Goal: Transaction & Acquisition: Book appointment/travel/reservation

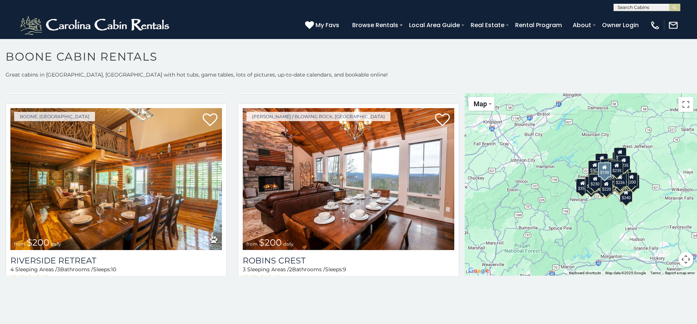
scroll to position [5101, 0]
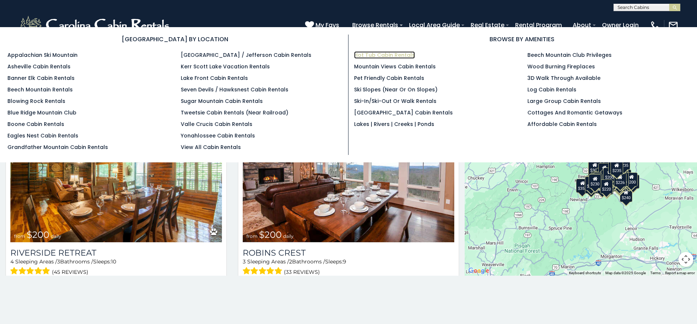
click at [365, 55] on link "Hot Tub Cabin Rentals" at bounding box center [384, 54] width 61 height 7
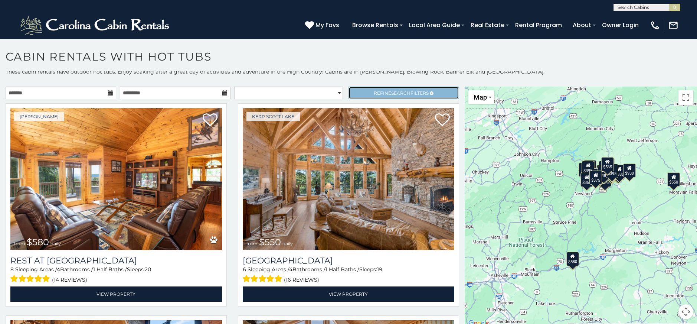
click at [377, 92] on span "Refine Search Filters" at bounding box center [401, 93] width 55 height 6
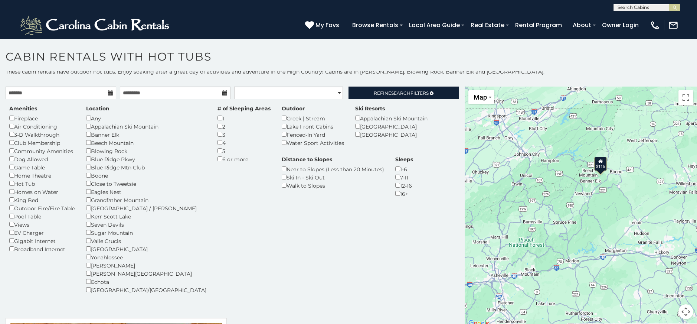
click at [217, 116] on div "1" at bounding box center [243, 118] width 53 height 8
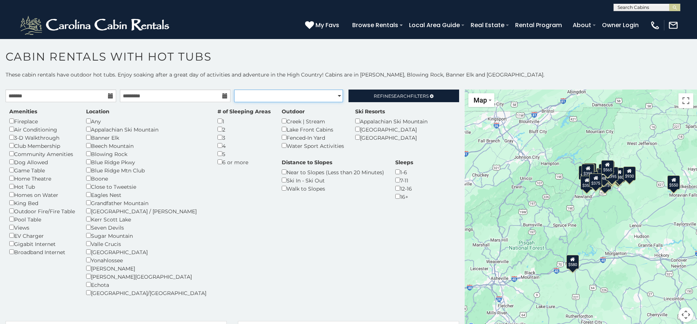
click at [324, 100] on select "**********" at bounding box center [288, 95] width 109 height 13
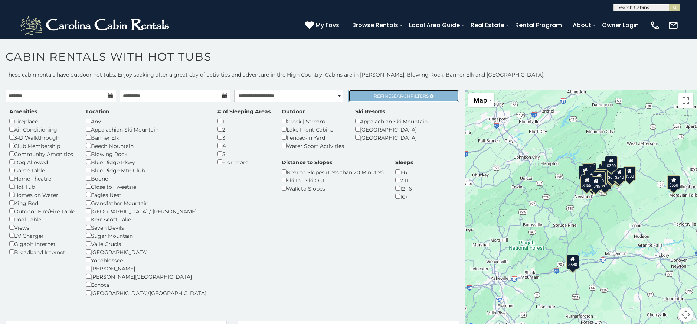
click at [422, 93] on span "Refine Search Filters" at bounding box center [401, 96] width 55 height 6
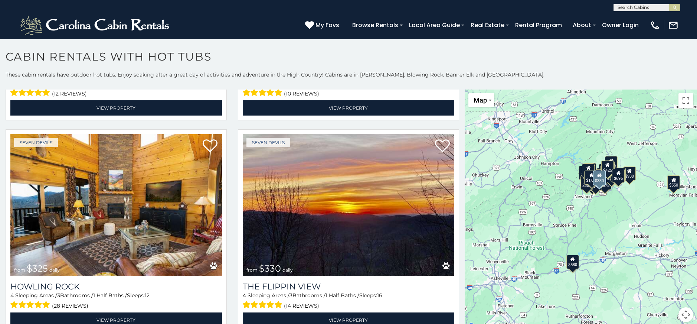
scroll to position [2920, 0]
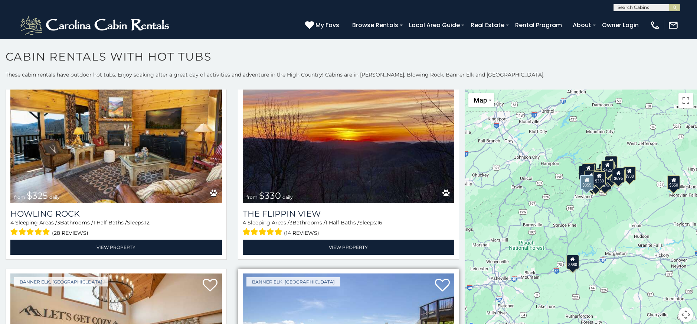
select select "**********"
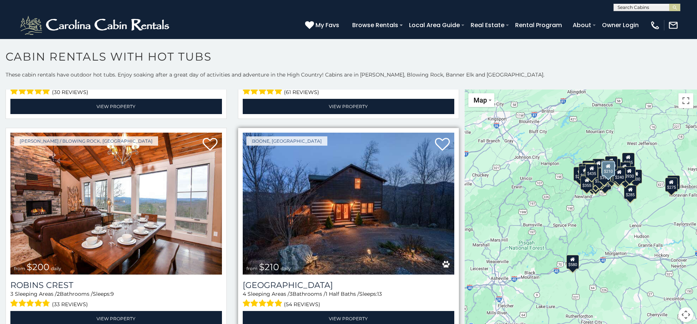
scroll to position [4042, 0]
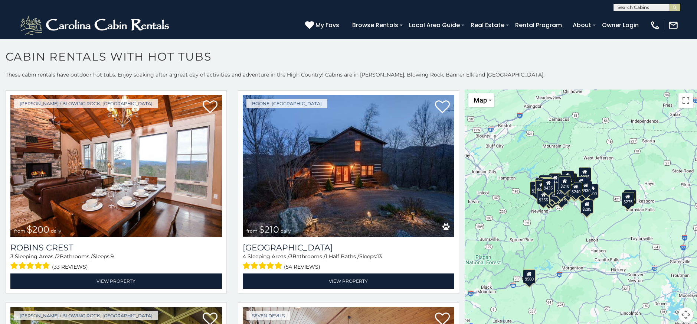
drag, startPoint x: 575, startPoint y: 215, endPoint x: 539, endPoint y: 244, distance: 46.7
click at [539, 244] on div "$230 $315 $315 $375 $380 $400 $400 $410 $349 $425 $451 $460 $480 $535 $550 $580…" at bounding box center [581, 209] width 232 height 241
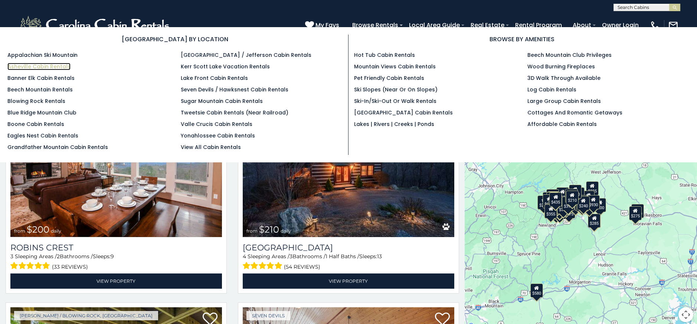
click at [39, 66] on link "Asheville Cabin Rentals" at bounding box center [38, 66] width 63 height 7
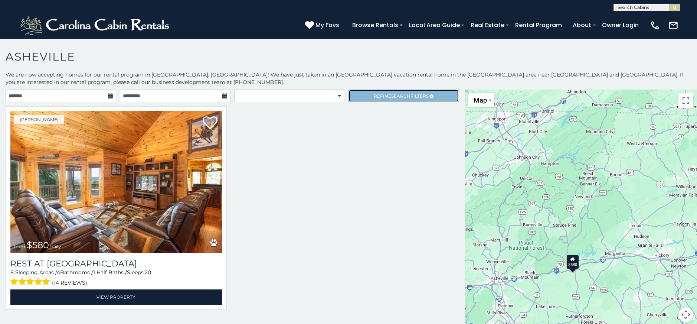
click at [383, 97] on span "Refine Search Filters" at bounding box center [401, 96] width 55 height 6
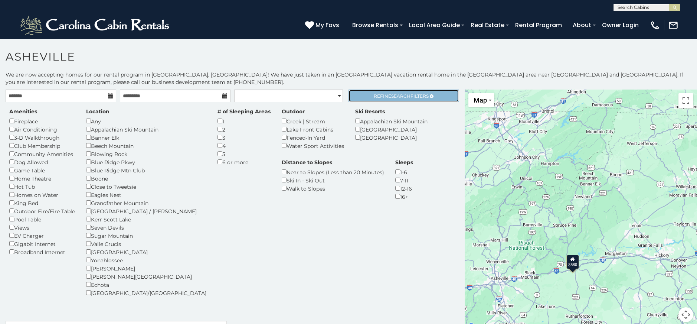
click at [414, 95] on span "Refine Search Filters" at bounding box center [401, 96] width 55 height 6
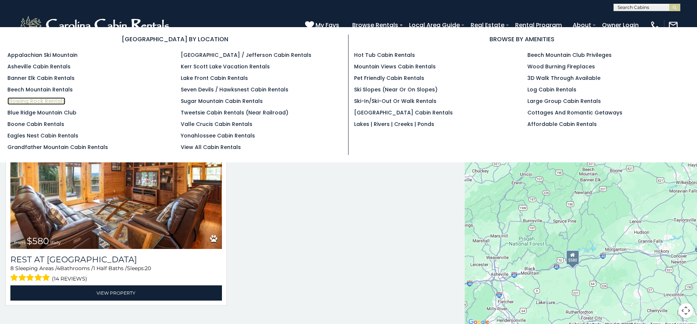
click at [23, 100] on link "Blowing Rock Rentals" at bounding box center [36, 100] width 58 height 7
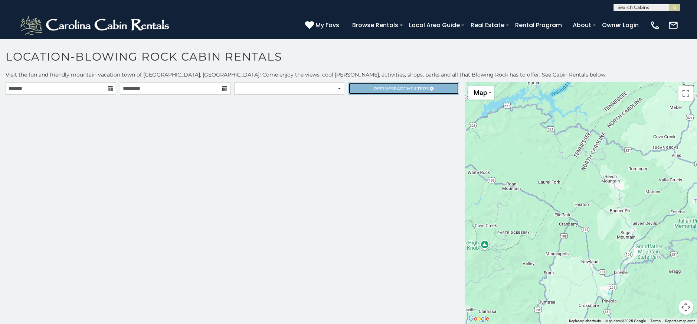
click at [393, 91] on link "Refine Search Filters" at bounding box center [403, 88] width 111 height 13
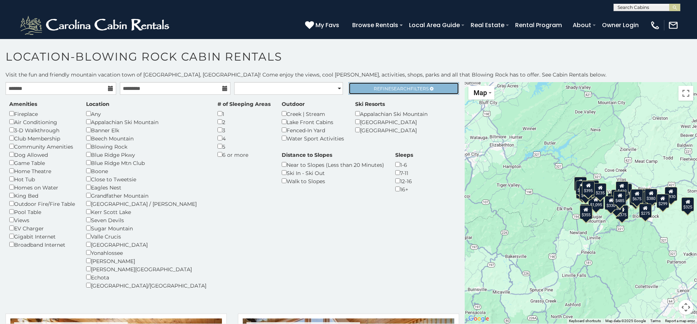
click at [430, 87] on icon at bounding box center [432, 88] width 4 height 4
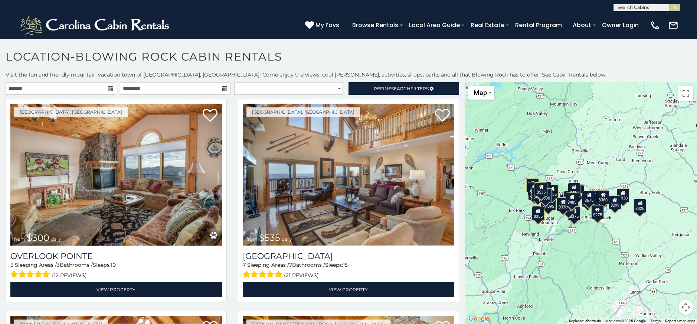
drag, startPoint x: 615, startPoint y: 264, endPoint x: 565, endPoint y: 267, distance: 49.9
click at [565, 267] on div "$300 $535 $225 $375 $400 $451 $460 $1,095 $315 $315 $230 $400 $355 $720 $650 $4…" at bounding box center [581, 202] width 232 height 241
click at [682, 306] on button "Map camera controls" at bounding box center [685, 307] width 15 height 15
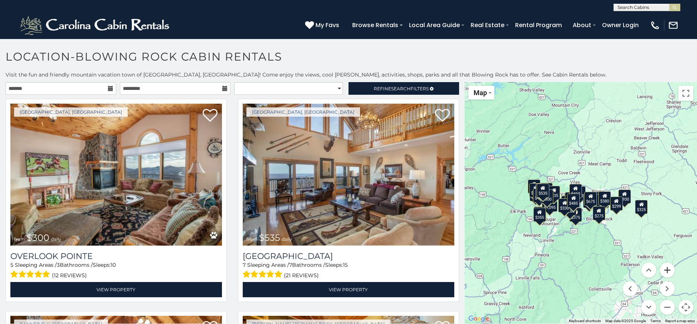
click at [665, 272] on button "Zoom in" at bounding box center [667, 269] width 15 height 15
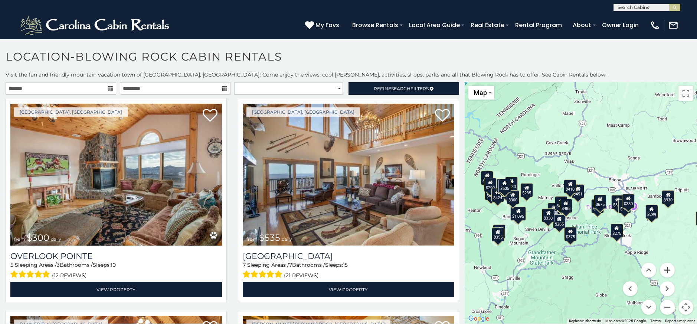
click at [665, 272] on button "Zoom in" at bounding box center [667, 269] width 15 height 15
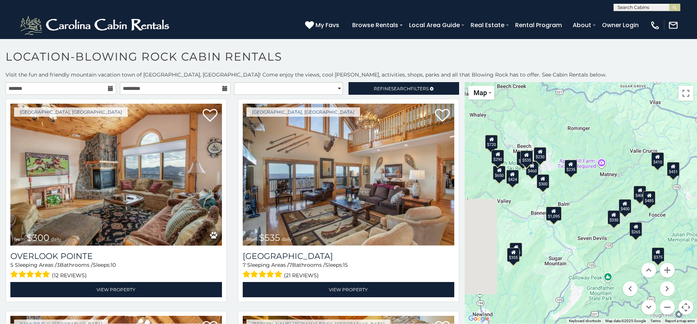
drag, startPoint x: 567, startPoint y: 225, endPoint x: 668, endPoint y: 207, distance: 102.5
click at [668, 207] on div "$300 $535 $225 $375 $400 $451 $460 $1,095 $315 $315 $230 $400 $355 $720 $650 $4…" at bounding box center [581, 202] width 232 height 241
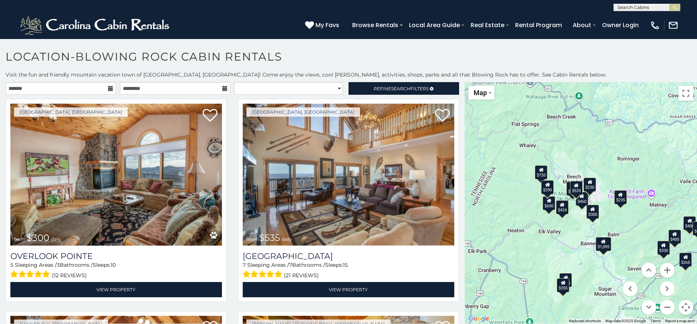
drag, startPoint x: 593, startPoint y: 207, endPoint x: 662, endPoint y: 247, distance: 79.8
click at [662, 247] on div "$300 $535 $225 $375 $400 $451 $460 $1,095 $315 $315 $230 $400 $355 $720 $650 $4…" at bounding box center [581, 202] width 232 height 241
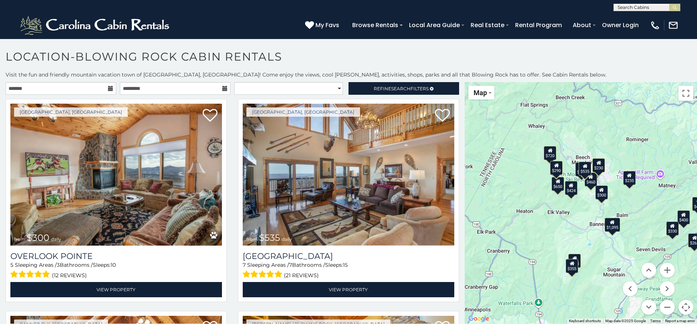
drag, startPoint x: 518, startPoint y: 224, endPoint x: 490, endPoint y: 177, distance: 54.2
click at [490, 177] on div "$300 $535 $225 $375 $400 $451 $460 $1,095 $315 $315 $230 $400 $355 $720 $650 $4…" at bounding box center [581, 202] width 232 height 241
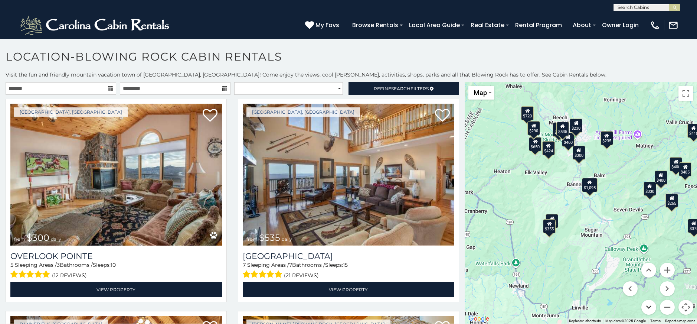
click at [642, 307] on button "Move down" at bounding box center [648, 307] width 15 height 15
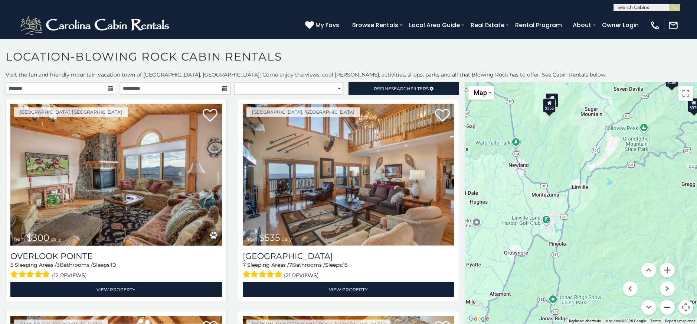
click at [662, 302] on button "Zoom out" at bounding box center [667, 307] width 15 height 15
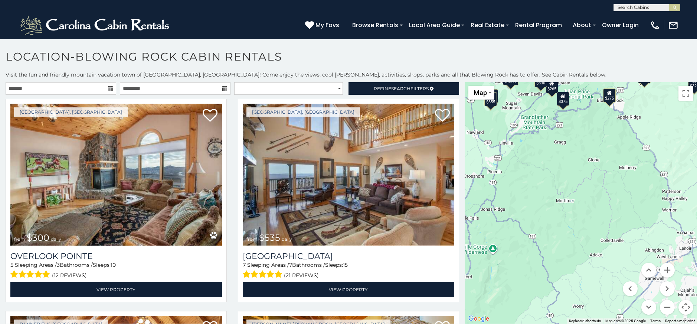
drag, startPoint x: 593, startPoint y: 204, endPoint x: 512, endPoint y: 173, distance: 87.2
click at [498, 172] on div "$300 $535 $225 $375 $400 $451 $460 $1,095 $315 $315 $230 $400 $355 $720 $650 $4…" at bounding box center [581, 202] width 232 height 241
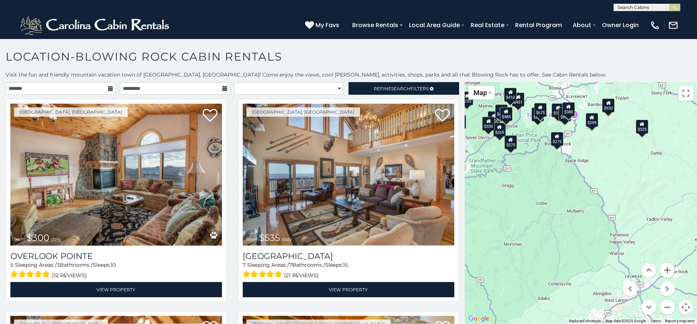
drag, startPoint x: 590, startPoint y: 215, endPoint x: 559, endPoint y: 252, distance: 48.8
click at [559, 252] on div "$300 $535 $225 $375 $400 $451 $460 $1,095 $315 $315 $230 $400 $355 $720 $650 $4…" at bounding box center [581, 202] width 232 height 241
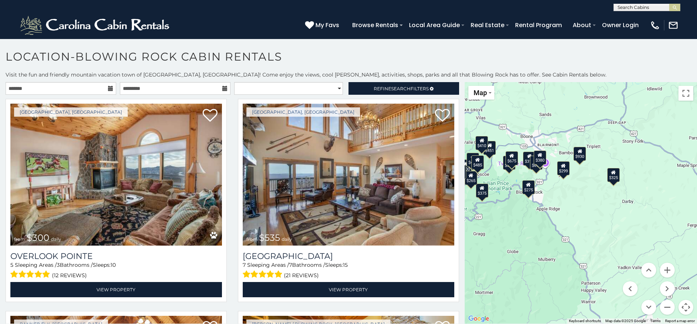
drag, startPoint x: 567, startPoint y: 228, endPoint x: 539, endPoint y: 173, distance: 61.6
click at [539, 173] on div "$300 $535 $225 $375 $400 $451 $460 $1,095 $315 $315 $230 $400 $355 $720 $650 $4…" at bounding box center [581, 202] width 232 height 241
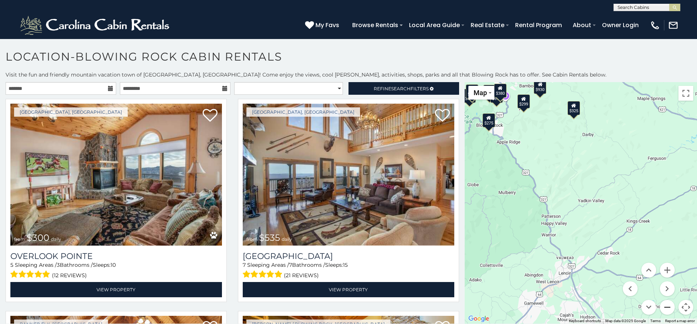
click at [664, 308] on button "Zoom out" at bounding box center [667, 307] width 15 height 15
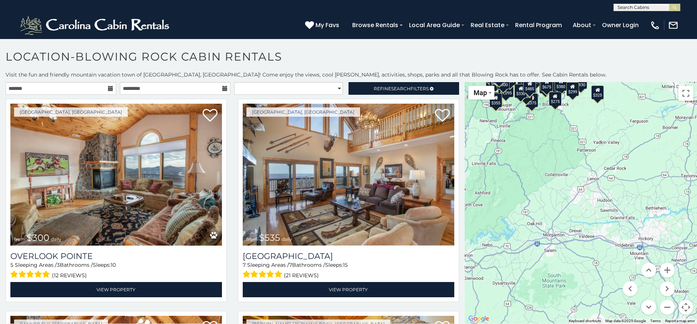
drag, startPoint x: 530, startPoint y: 203, endPoint x: 629, endPoint y: 116, distance: 132.0
click at [619, 111] on div "$300 $535 $225 $375 $400 $451 $460 $1,095 $315 $315 $230 $400 $355 $720 $650 $4…" at bounding box center [581, 202] width 232 height 241
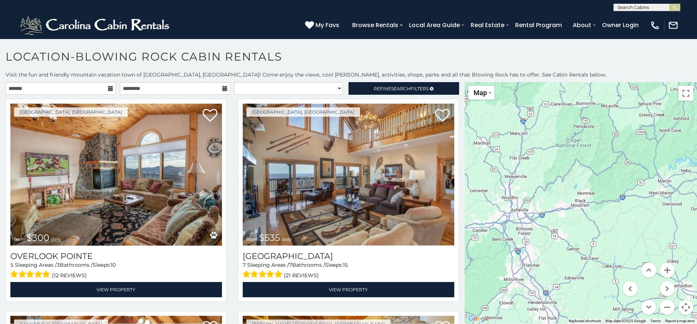
drag, startPoint x: 597, startPoint y: 180, endPoint x: 668, endPoint y: 154, distance: 75.9
click at [668, 154] on div "$300 $535 $225 $375 $400 $451 $460 $1,095 $315 $315 $230 $400 $355 $720 $650 $4…" at bounding box center [581, 202] width 232 height 241
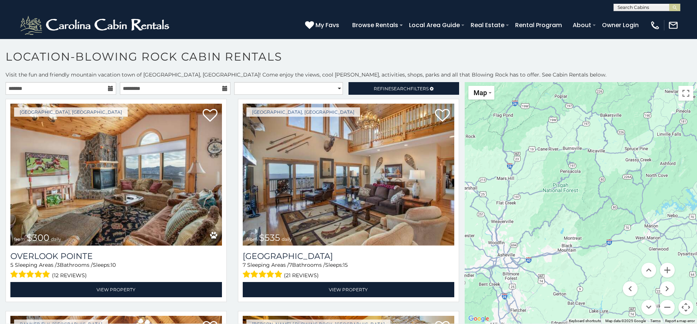
drag, startPoint x: 599, startPoint y: 184, endPoint x: 585, endPoint y: 223, distance: 40.6
click at [585, 223] on div "$300 $535 $225 $375 $400 $451 $460 $1,095 $315 $315 $230 $400 $355 $720 $650 $4…" at bounding box center [581, 202] width 232 height 241
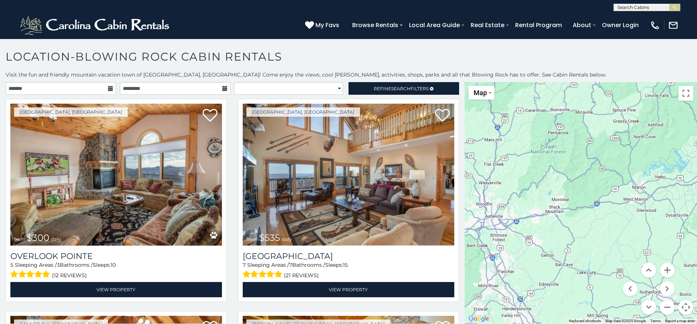
drag, startPoint x: 519, startPoint y: 267, endPoint x: 505, endPoint y: 237, distance: 33.0
click at [499, 243] on div "$300 $535 $225 $375 $400 $451 $460 $1,095 $315 $315 $230 $400 $355 $720 $650 $4…" at bounding box center [581, 202] width 232 height 241
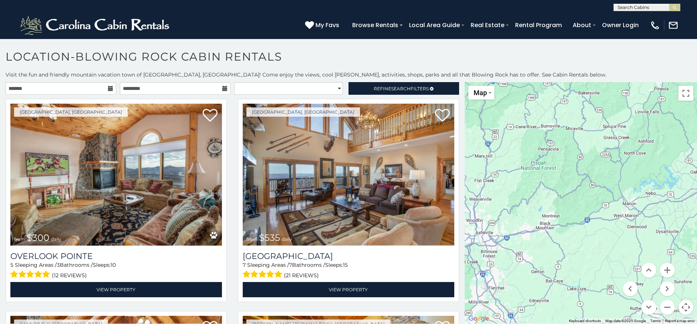
drag, startPoint x: 569, startPoint y: 182, endPoint x: 517, endPoint y: 256, distance: 90.2
click at [517, 256] on div "$300 $535 $225 $375 $400 $451 $460 $1,095 $315 $315 $230 $400 $355 $720 $650 $4…" at bounding box center [581, 202] width 232 height 241
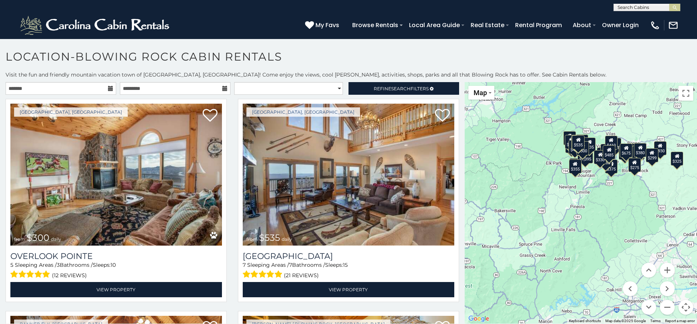
drag, startPoint x: 583, startPoint y: 173, endPoint x: 560, endPoint y: 206, distance: 39.8
click at [552, 217] on div "$300 $535 $225 $375 $400 $451 $460 $1,095 $315 $315 $230 $400 $355 $720 $650 $4…" at bounding box center [581, 202] width 232 height 241
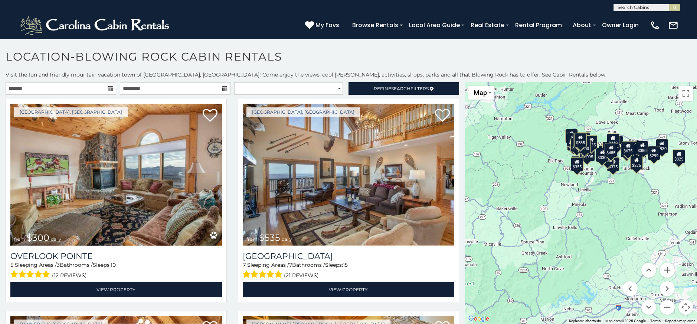
click at [677, 83] on div "$300 $535 $225 $375 $400 $451 $460 $1,095 $315 $315 $230 $400 $355 $720 $650 $4…" at bounding box center [581, 202] width 232 height 241
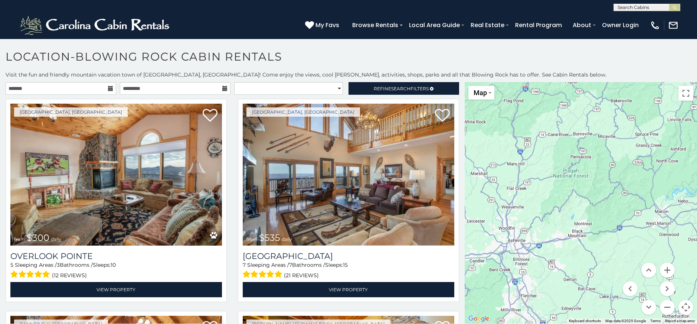
drag, startPoint x: 540, startPoint y: 232, endPoint x: 657, endPoint y: 122, distance: 160.4
click at [657, 122] on div "$300 $535 $225 $375 $400 $451 $460 $1,095 $315 $315 $230 $400 $355 $720 $650 $4…" at bounding box center [581, 202] width 232 height 241
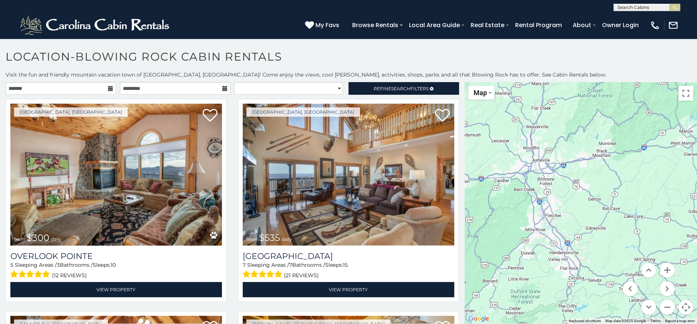
drag, startPoint x: 579, startPoint y: 191, endPoint x: 610, endPoint y: 141, distance: 58.4
click at [607, 109] on div "$300 $535 $225 $375 $400 $451 $460 $1,095 $315 $315 $230 $400 $355 $720 $650 $4…" at bounding box center [581, 202] width 232 height 241
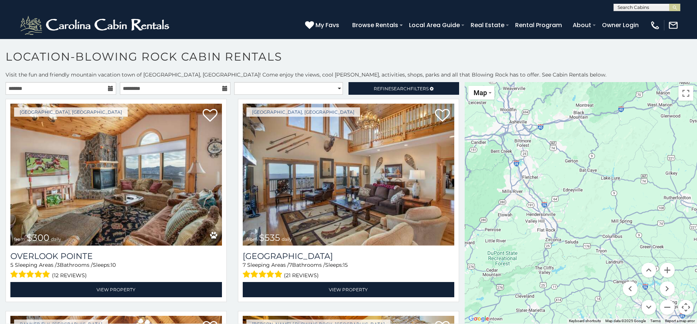
drag, startPoint x: 595, startPoint y: 204, endPoint x: 583, endPoint y: 186, distance: 21.1
click at [583, 186] on div "$300 $535 $225 $375 $400 $451 $460 $1,095 $315 $315 $230 $400 $355 $720 $650 $4…" at bounding box center [581, 202] width 232 height 241
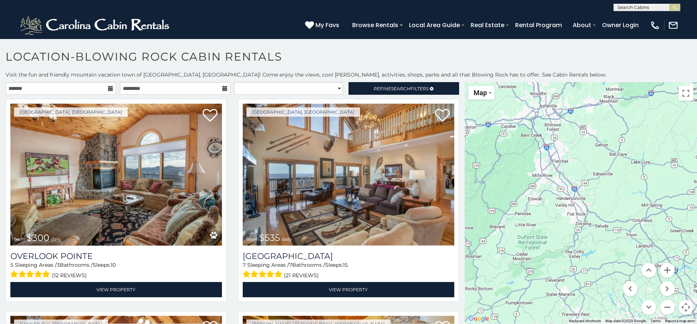
drag, startPoint x: 545, startPoint y: 180, endPoint x: 575, endPoint y: 164, distance: 34.0
click at [575, 164] on div "$300 $535 $225 $375 $400 $451 $460 $1,095 $315 $315 $230 $400 $355 $720 $650 $4…" at bounding box center [581, 202] width 232 height 241
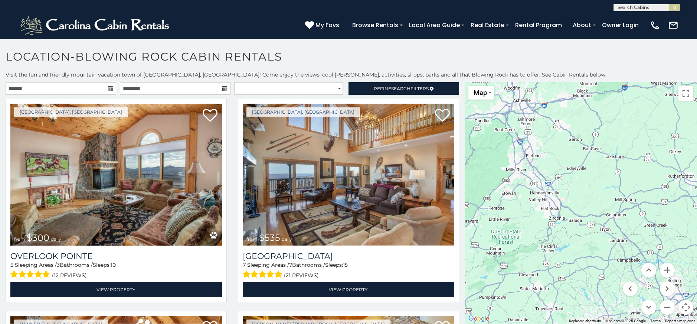
drag, startPoint x: 566, startPoint y: 243, endPoint x: 534, endPoint y: 235, distance: 32.9
click at [534, 235] on div "$300 $535 $225 $375 $400 $451 $460 $1,095 $315 $315 $230 $400 $355 $720 $650 $4…" at bounding box center [581, 202] width 232 height 241
click at [430, 88] on icon at bounding box center [432, 88] width 4 height 4
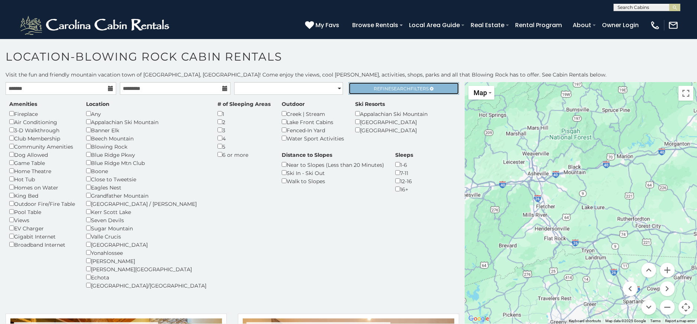
click at [376, 90] on span "Refine Search Filters" at bounding box center [401, 89] width 55 height 6
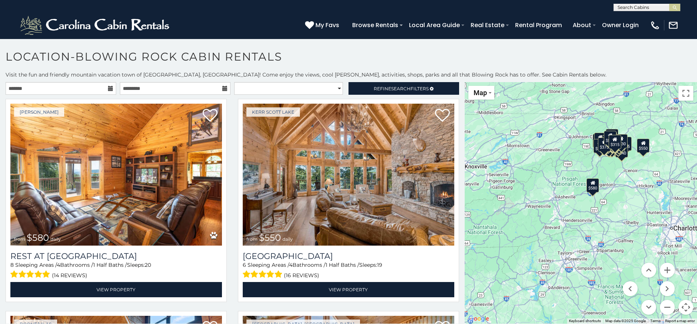
click at [592, 189] on div "$580" at bounding box center [592, 185] width 13 height 14
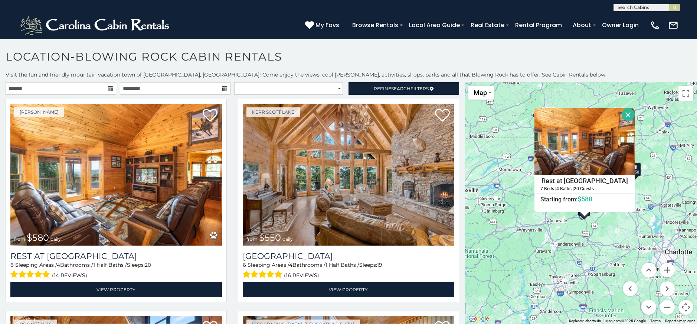
drag, startPoint x: 628, startPoint y: 226, endPoint x: 619, endPoint y: 231, distance: 10.0
click at [619, 231] on div "$375 $315 $315 $400 $695 $675 $380 $930 $299 $275 $325 $375 $285 $320 $350 $250…" at bounding box center [581, 202] width 232 height 241
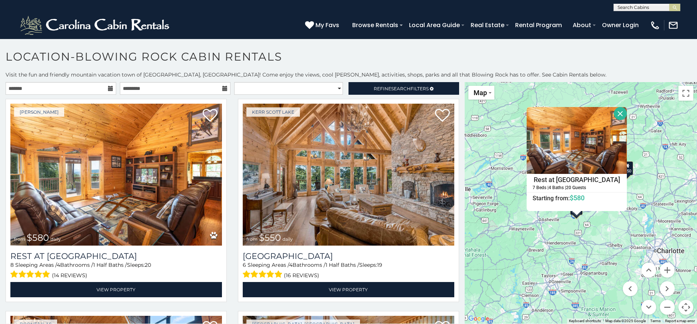
drag, startPoint x: 536, startPoint y: 237, endPoint x: 511, endPoint y: 238, distance: 24.5
click at [511, 238] on div "$375 $315 $315 $400 $695 $675 $380 $930 $299 $275 $325 $375 $285 $320 $350 $250…" at bounding box center [581, 202] width 232 height 241
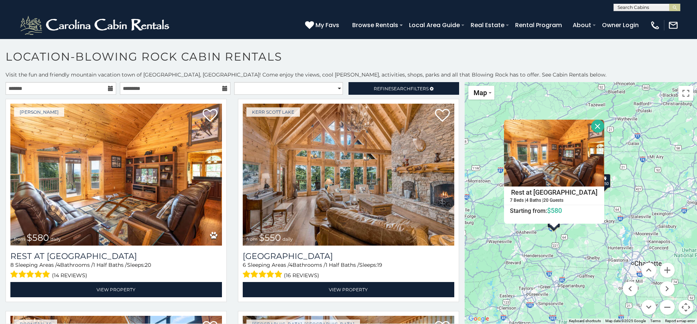
drag, startPoint x: 635, startPoint y: 208, endPoint x: 631, endPoint y: 210, distance: 3.8
click at [635, 214] on div "$375 $315 $315 $400 $695 $675 $380 $930 $299 $275 $325 $375 $285 $320 $350 $250…" at bounding box center [581, 202] width 232 height 241
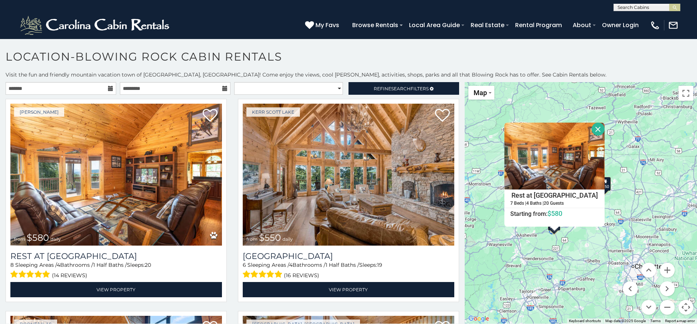
click at [593, 124] on button "Close" at bounding box center [598, 128] width 13 height 13
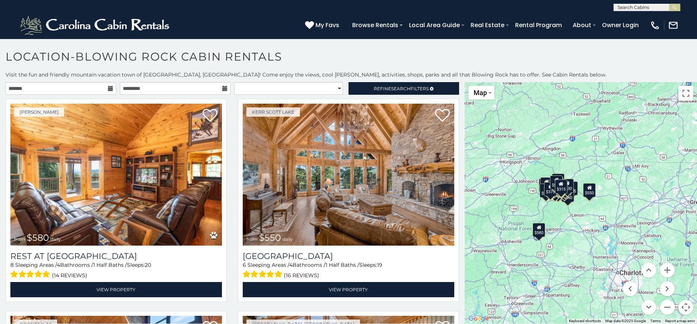
drag, startPoint x: 576, startPoint y: 228, endPoint x: 565, endPoint y: 221, distance: 13.0
click at [556, 237] on div "$375 $315 $315 $400 $695 $675 $380 $930 $299 $275 $325 $375 $285 $320 $350 $250…" at bounding box center [581, 202] width 232 height 241
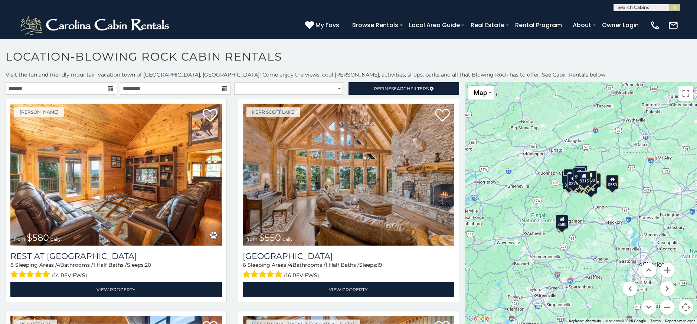
drag, startPoint x: 595, startPoint y: 251, endPoint x: 598, endPoint y: 226, distance: 24.3
click at [598, 226] on div "$375 $315 $315 $400 $695 $675 $380 $930 $299 $275 $325 $375 $285 $320 $350 $250…" at bounding box center [581, 202] width 232 height 241
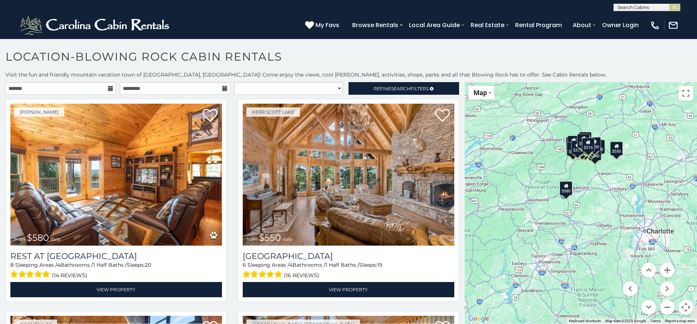
drag, startPoint x: 507, startPoint y: 220, endPoint x: 520, endPoint y: 200, distance: 24.4
click at [518, 192] on div "$375 $315 $315 $400 $695 $675 $380 $930 $299 $275 $325 $375 $285 $320 $350 $250…" at bounding box center [581, 202] width 232 height 241
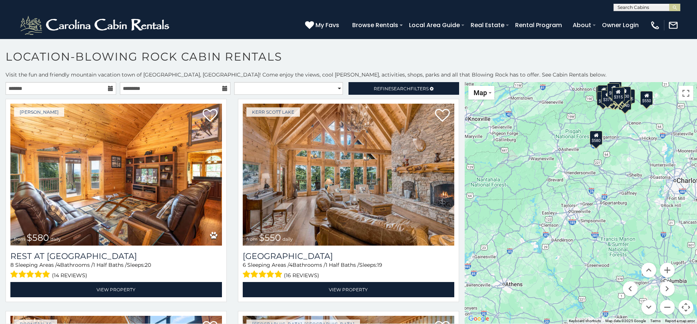
drag, startPoint x: 525, startPoint y: 239, endPoint x: 559, endPoint y: 181, distance: 67.7
click at [559, 181] on div "$375 $315 $315 $400 $695 $675 $380 $930 $299 $275 $325 $375 $285 $320 $350 $250…" at bounding box center [581, 202] width 232 height 241
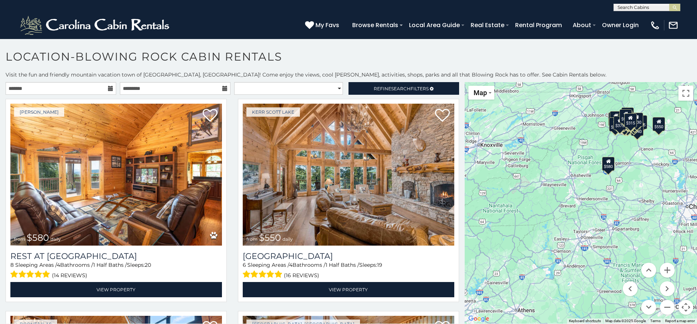
drag, startPoint x: 563, startPoint y: 204, endPoint x: 471, endPoint y: 200, distance: 92.1
click at [577, 237] on div "$375 $315 $315 $400 $695 $675 $380 $930 $299 $275 $325 $375 $285 $320 $350 $250…" at bounding box center [581, 202] width 232 height 241
